Goal: Check status: Check status

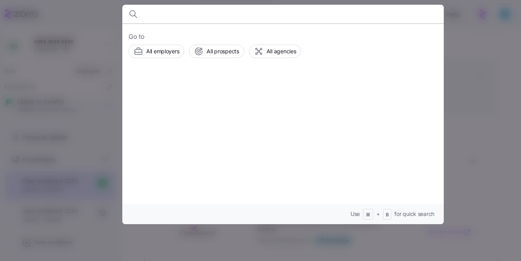
scroll to position [64, 0]
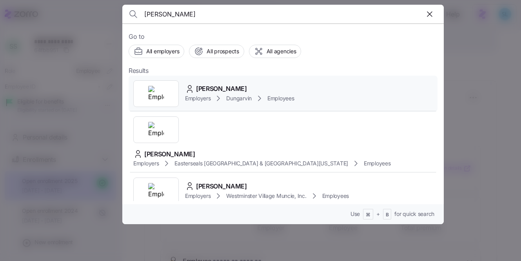
type input "[PERSON_NAME]"
click at [225, 88] on span "[PERSON_NAME]" at bounding box center [221, 89] width 51 height 10
